Goal: Task Accomplishment & Management: Complete application form

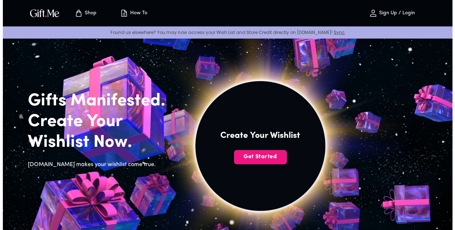
scroll to position [11, 0]
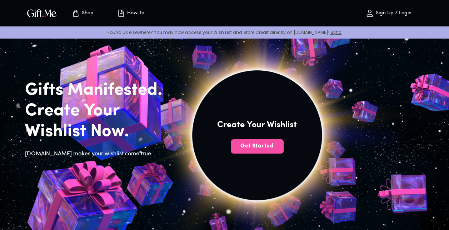
click at [252, 149] on span "Get Started" at bounding box center [257, 146] width 53 height 8
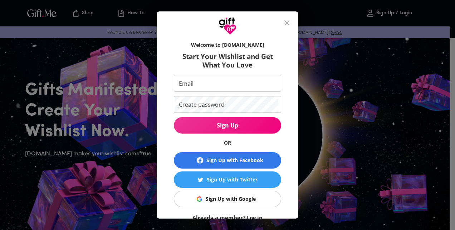
click at [224, 198] on div "Sign Up with Google" at bounding box center [231, 199] width 50 height 8
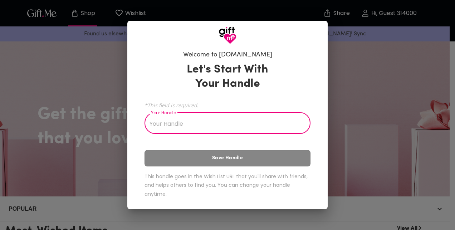
click at [172, 127] on input "Your Handle" at bounding box center [223, 124] width 158 height 20
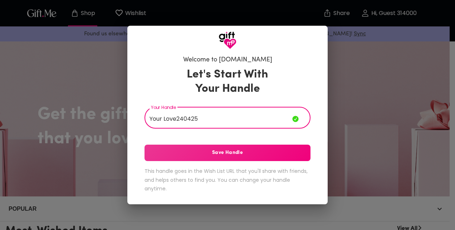
type input "Your Love240425"
click at [239, 156] on span "Save Handle" at bounding box center [227, 153] width 166 height 8
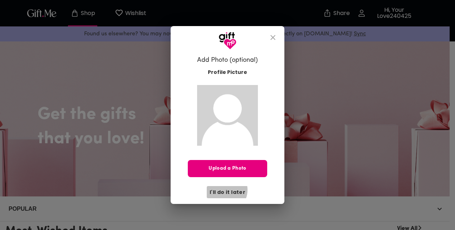
click at [225, 190] on span "I'll do it later" at bounding box center [228, 192] width 36 height 8
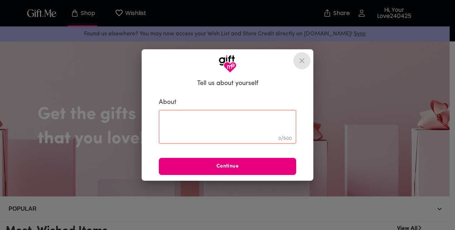
click at [303, 53] on button "close" at bounding box center [301, 60] width 17 height 17
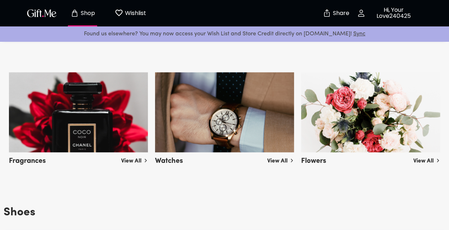
scroll to position [639, 0]
